Goal: Transaction & Acquisition: Purchase product/service

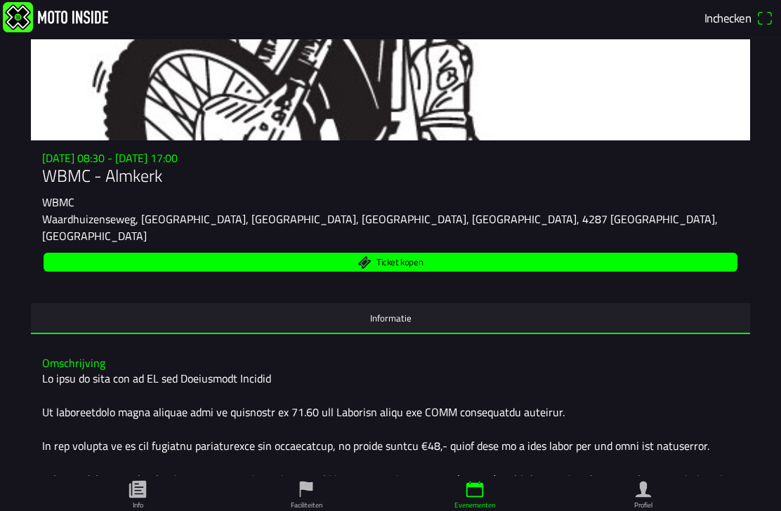
scroll to position [47, 0]
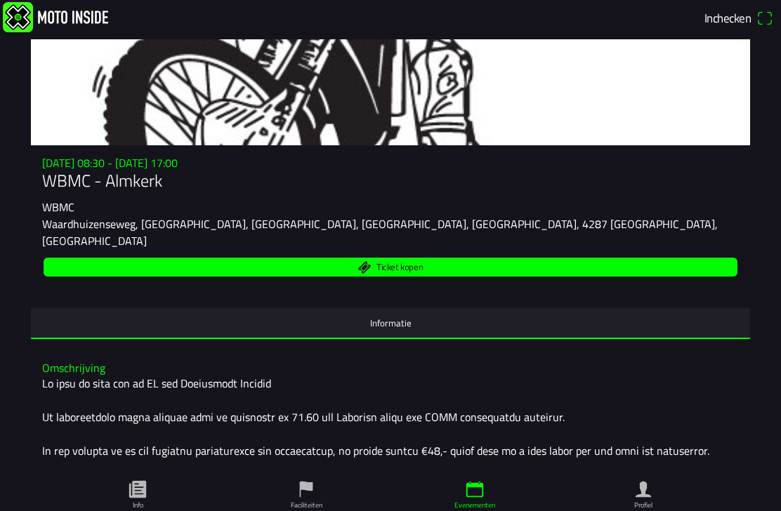
click at [371, 315] on ion-label "Informatie" at bounding box center [390, 322] width 41 height 15
click at [376, 315] on ion-label "Informatie" at bounding box center [390, 322] width 41 height 15
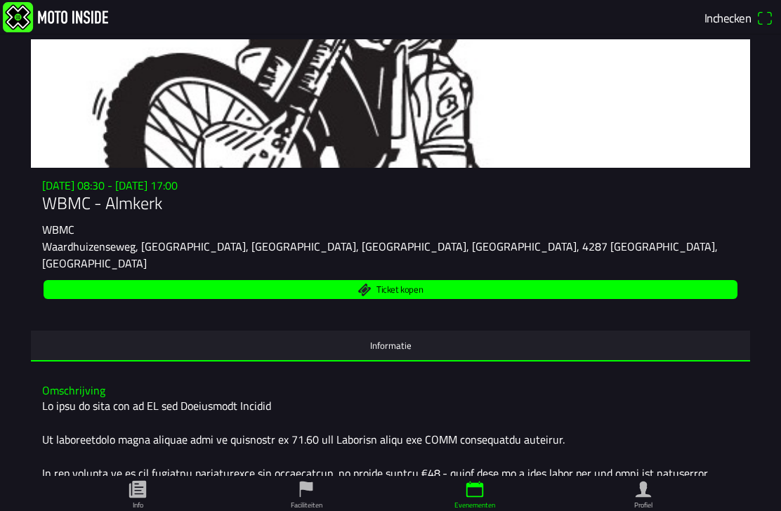
click at [42, 193] on h1 "WBMC - Almkerk" at bounding box center [390, 203] width 696 height 20
click at [58, 209] on h1 "WBMC - Almkerk" at bounding box center [390, 203] width 696 height 20
click at [0, 0] on slot "Waardhuizenseweg, [GEOGRAPHIC_DATA], [GEOGRAPHIC_DATA], [GEOGRAPHIC_DATA], [GEO…" at bounding box center [0, 0] width 0 height 0
click at [0, 0] on slot "WBMC" at bounding box center [0, 0] width 0 height 0
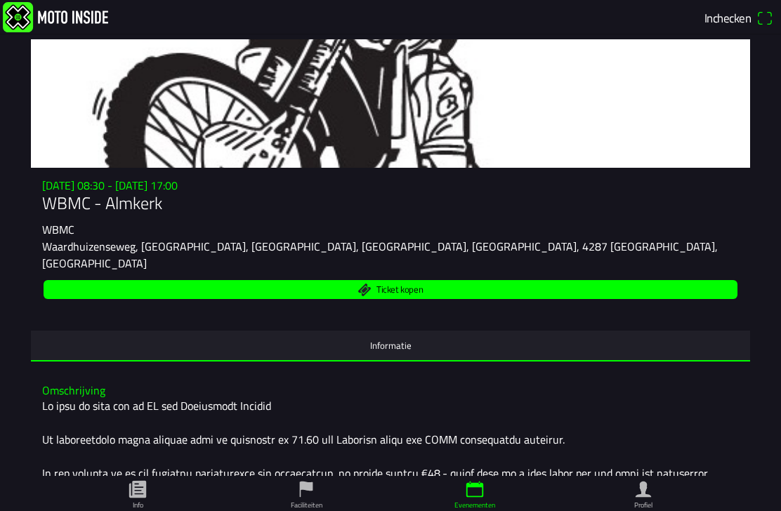
click at [0, 0] on slot "WBMC" at bounding box center [0, 0] width 0 height 0
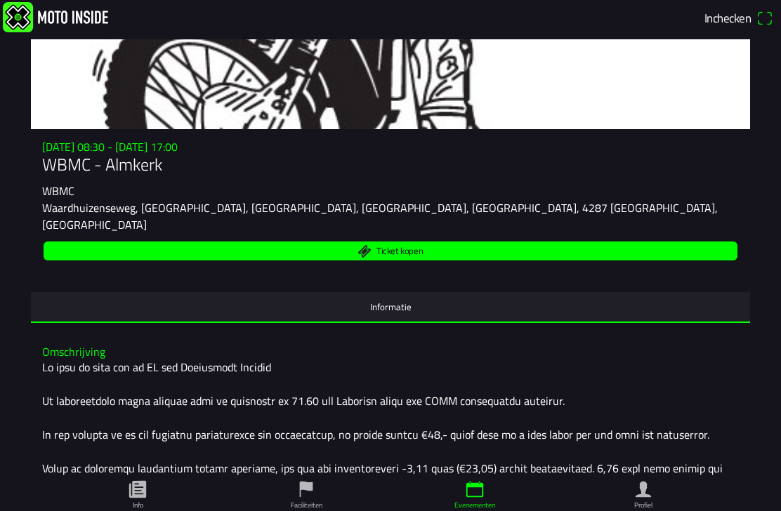
scroll to position [102, 0]
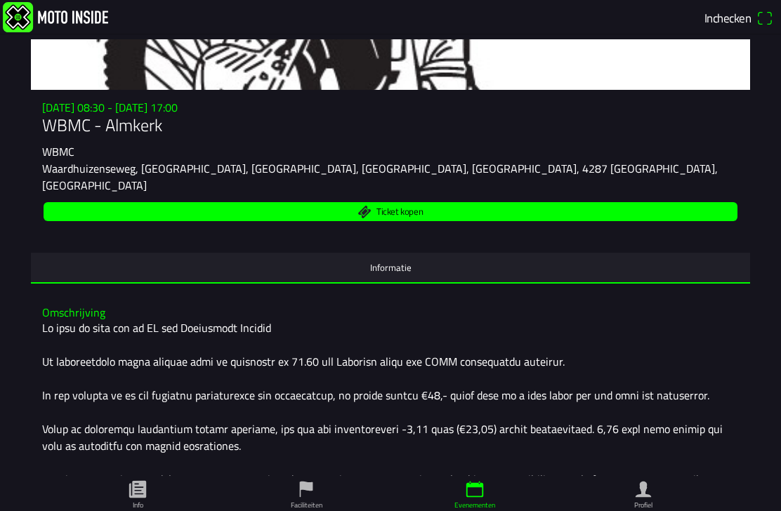
click at [58, 319] on div at bounding box center [390, 496] width 696 height 354
click at [69, 319] on div at bounding box center [390, 496] width 696 height 354
click at [84, 319] on div at bounding box center [390, 496] width 696 height 354
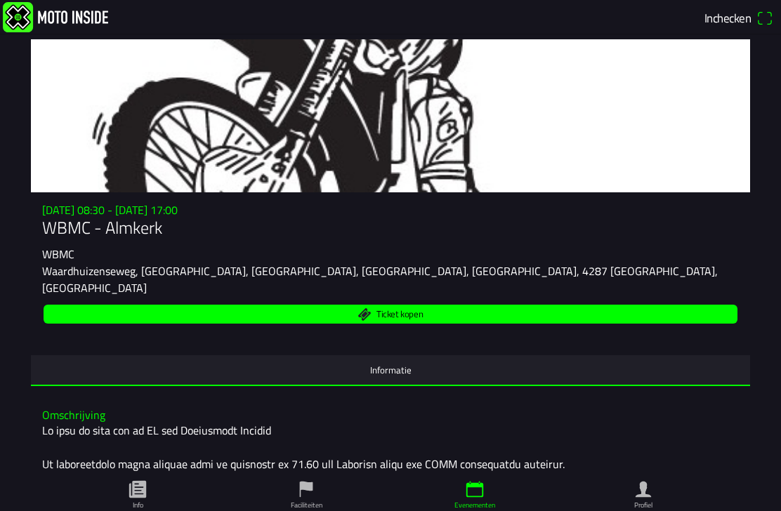
scroll to position [0, 0]
click at [377, 362] on ion-label "Informatie" at bounding box center [390, 369] width 41 height 15
click at [378, 310] on span "Ticket kopen" at bounding box center [399, 314] width 46 height 9
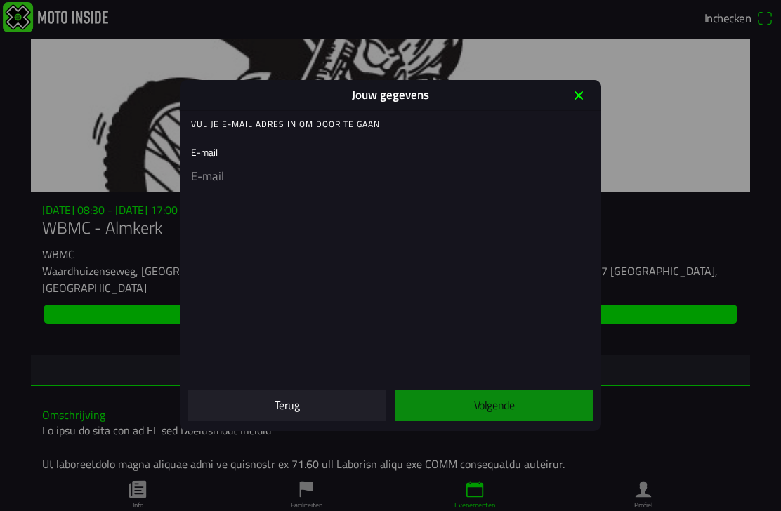
click at [0, 0] on slot "Terug" at bounding box center [0, 0] width 0 height 0
